Goal: Task Accomplishment & Management: Complete application form

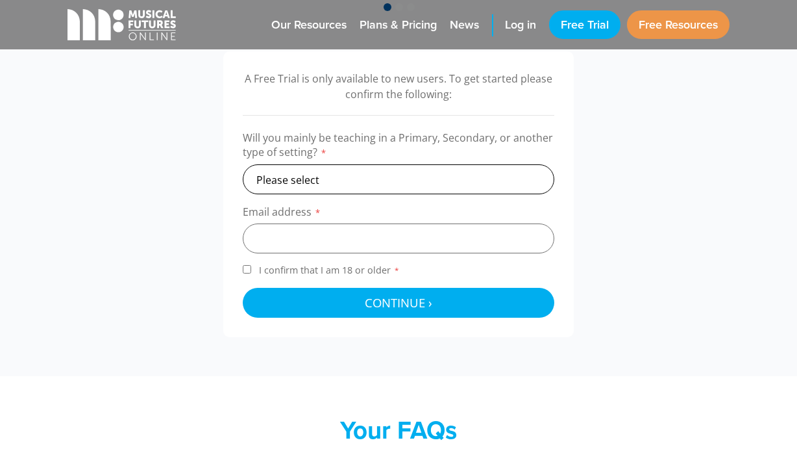
scroll to position [432, 0]
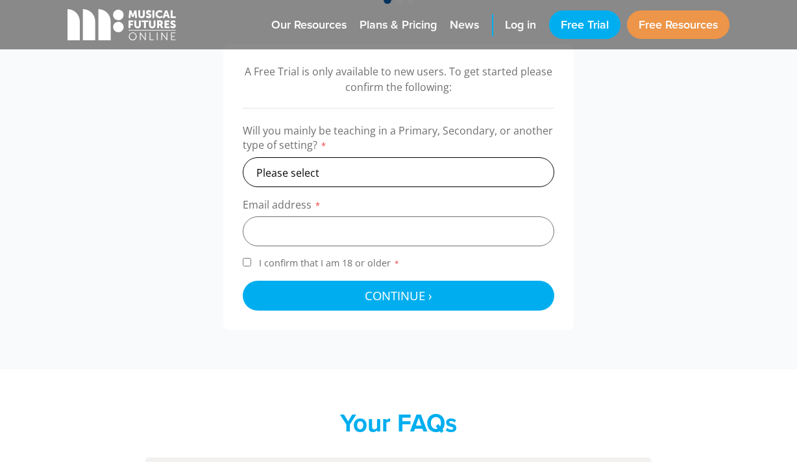
click at [331, 170] on select "Please select Primary Secondary Other" at bounding box center [399, 172] width 312 height 30
select select "secondary"
click at [304, 232] on input "email" at bounding box center [399, 231] width 312 height 30
type input "[EMAIL_ADDRESS][DOMAIN_NAME]"
click at [258, 258] on span "I confirm that I am 18 or older *" at bounding box center [329, 262] width 146 height 12
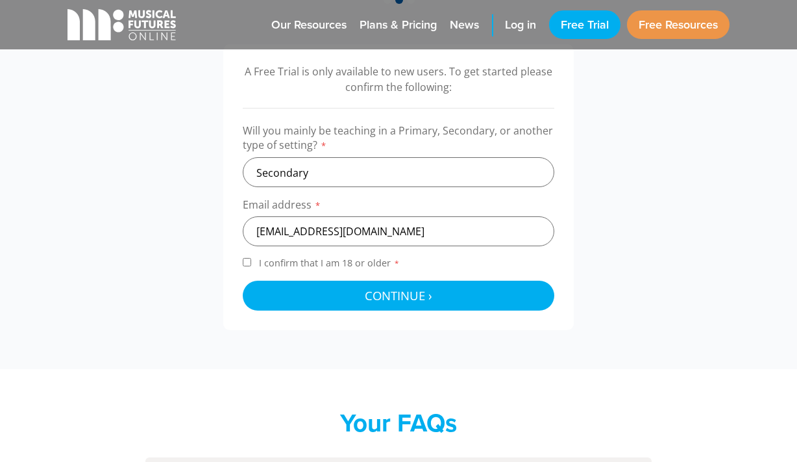
click at [251, 258] on input "I confirm that I am 18 or older *" at bounding box center [247, 262] width 8 height 8
checkbox input "true"
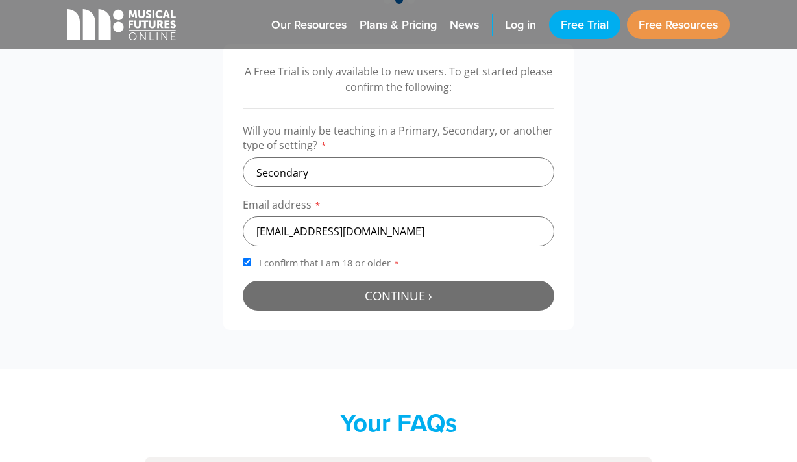
click at [322, 289] on button "Continue › Checking your details..." at bounding box center [399, 295] width 312 height 30
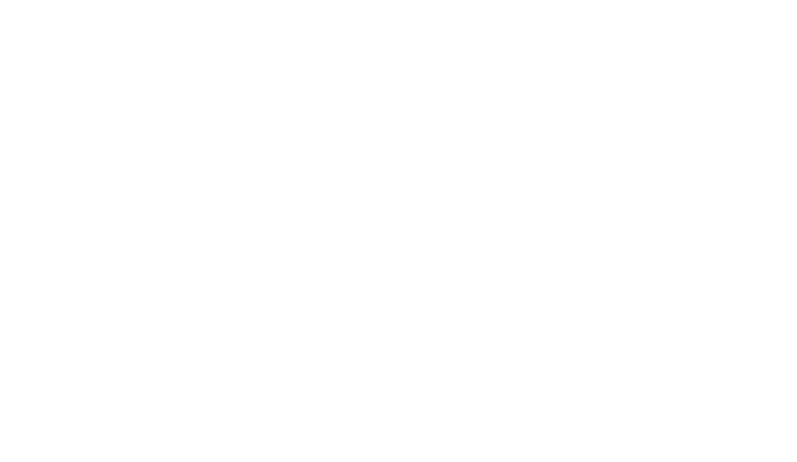
scroll to position [424, 0]
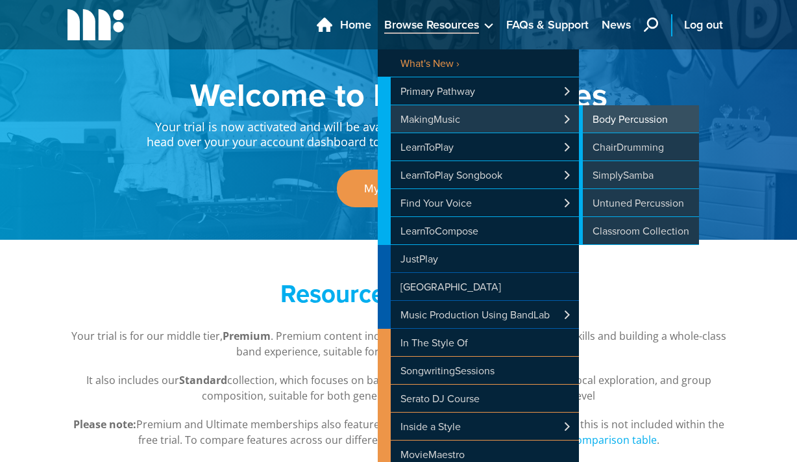
click at [625, 108] on link "Body Percussion" at bounding box center [639, 118] width 120 height 27
